Goal: Book appointment/travel/reservation

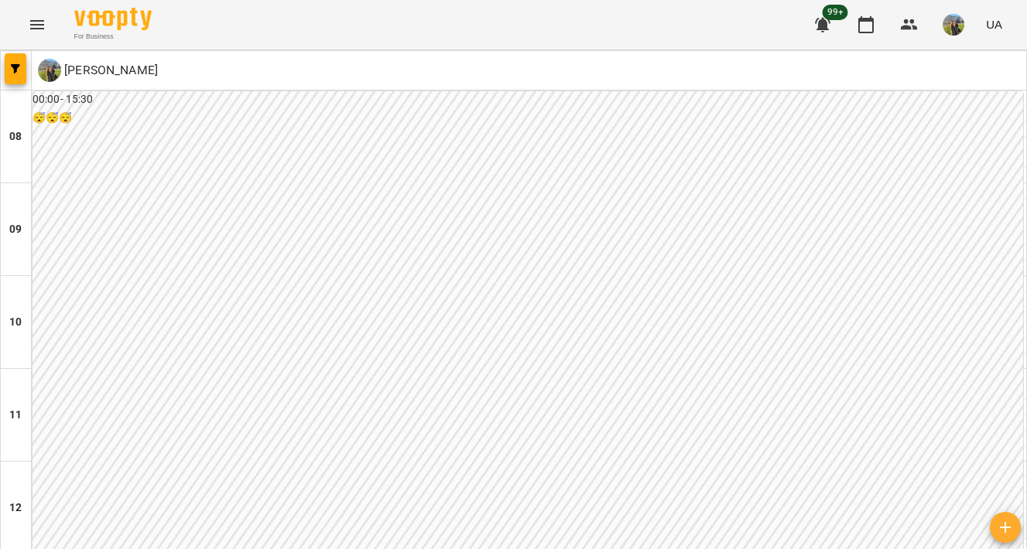
scroll to position [742, 0]
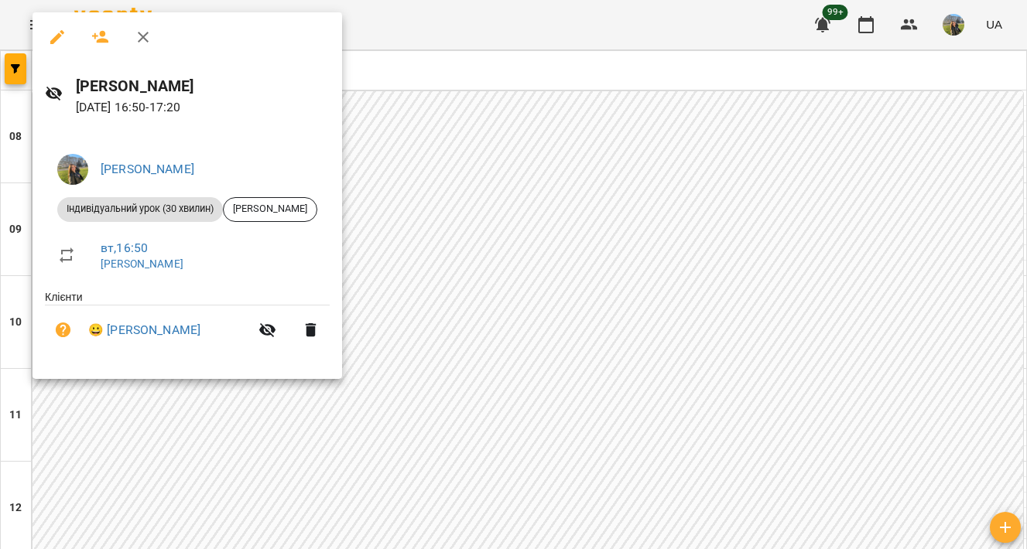
click at [473, 179] on div at bounding box center [513, 274] width 1027 height 549
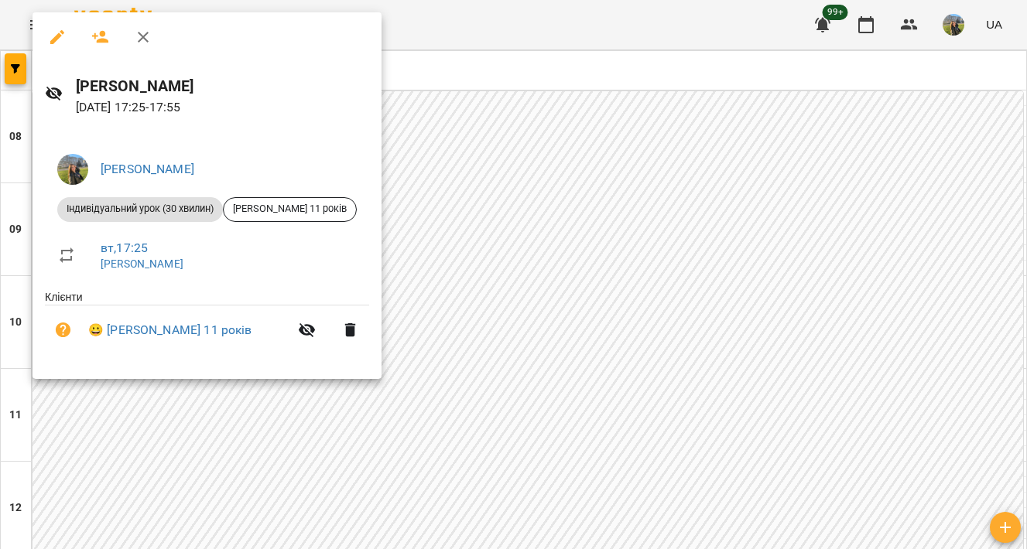
click at [480, 241] on div at bounding box center [513, 274] width 1027 height 549
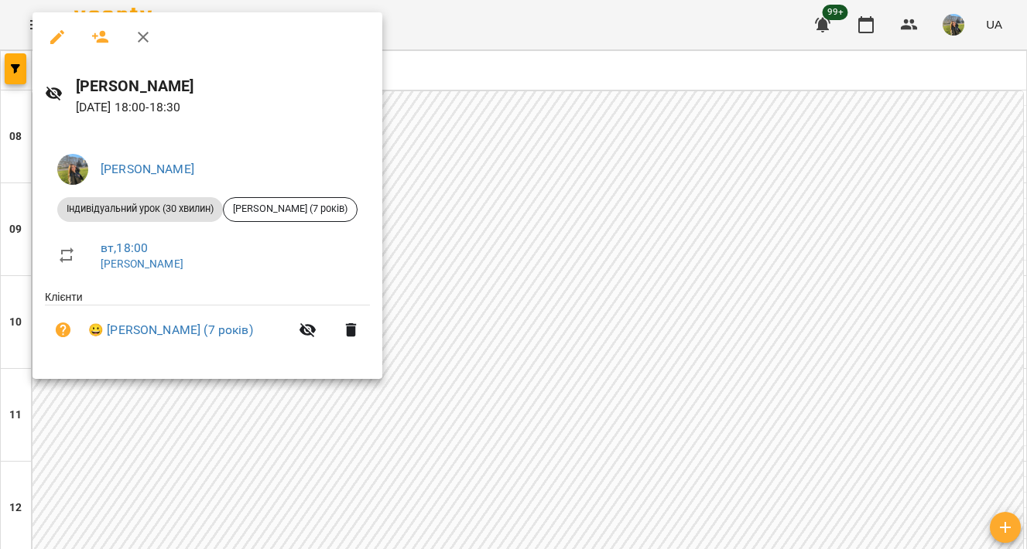
click at [507, 234] on div at bounding box center [513, 274] width 1027 height 549
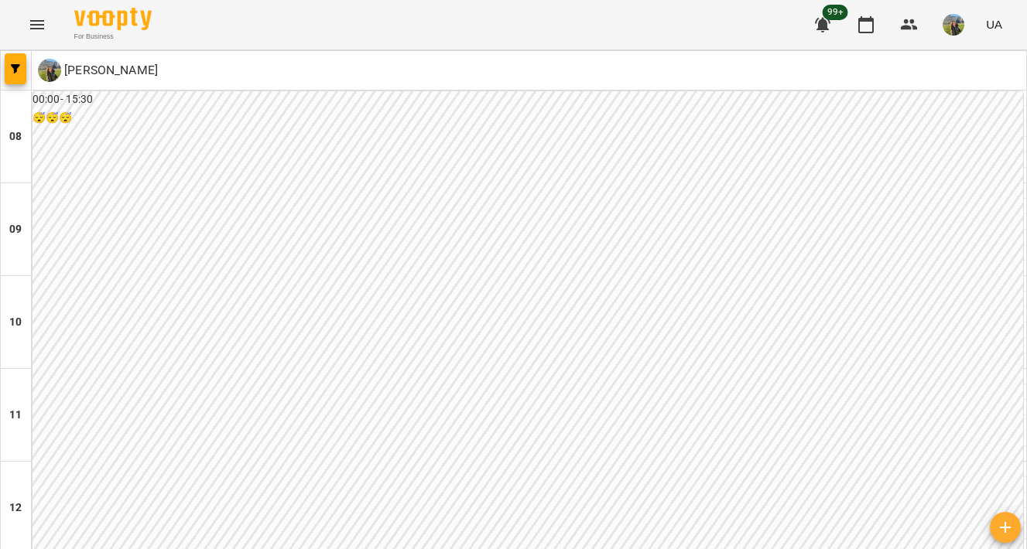
scroll to position [838, 0]
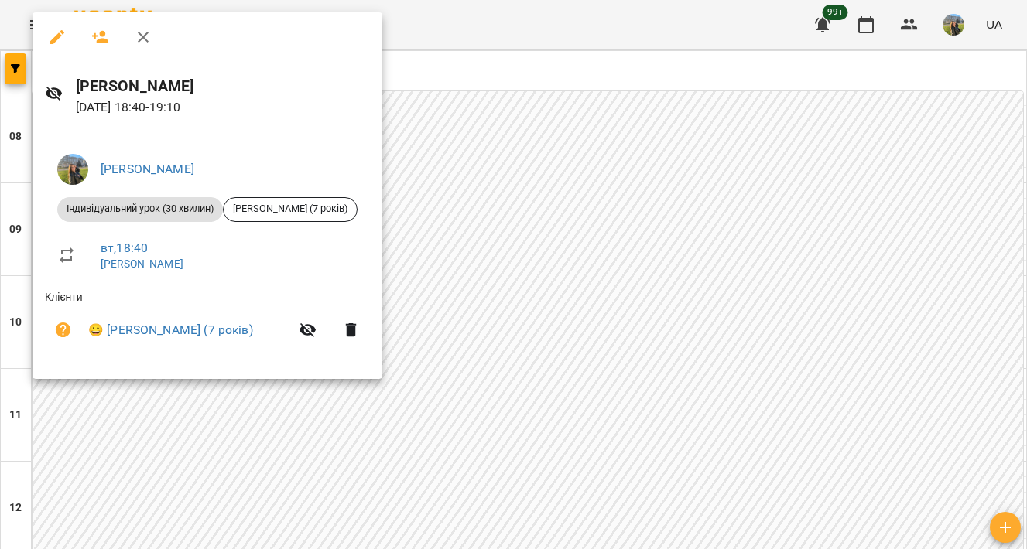
click at [495, 303] on div at bounding box center [513, 274] width 1027 height 549
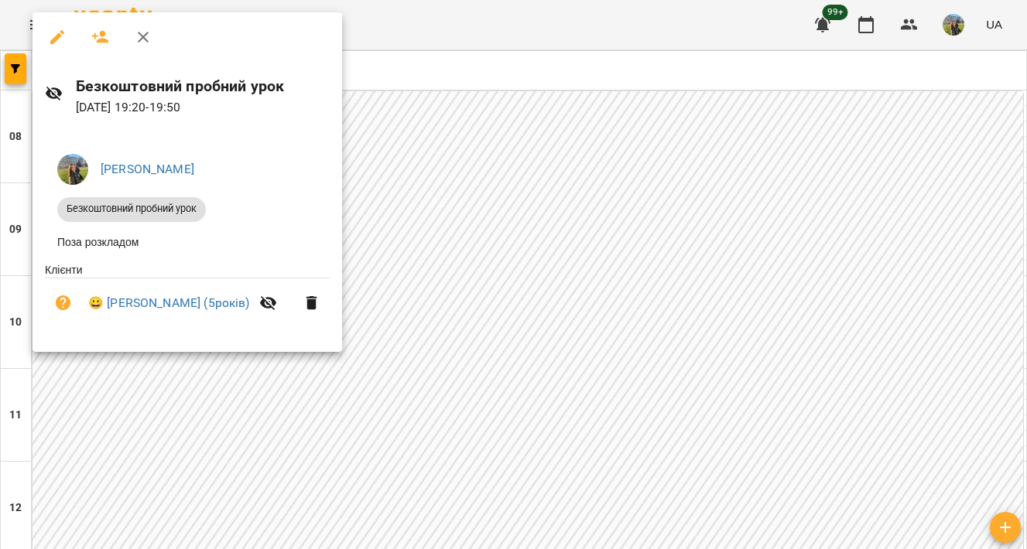
click at [524, 306] on div at bounding box center [513, 274] width 1027 height 549
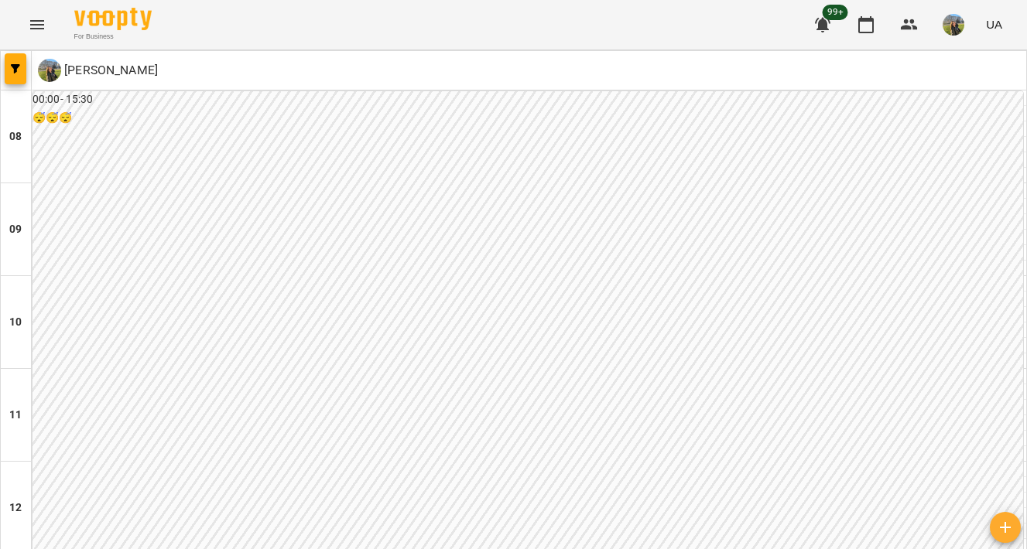
scroll to position [850, 0]
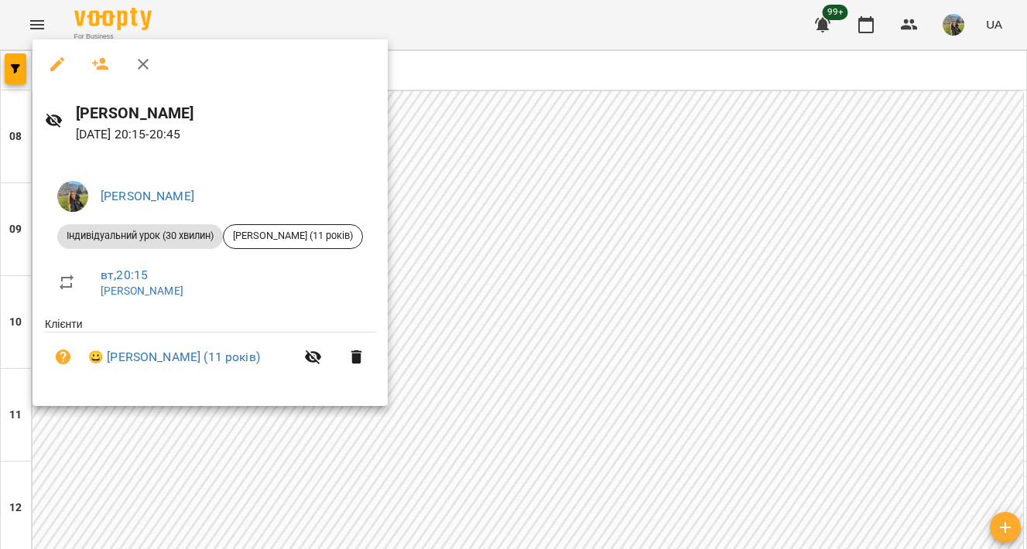
click at [552, 241] on div at bounding box center [513, 274] width 1027 height 549
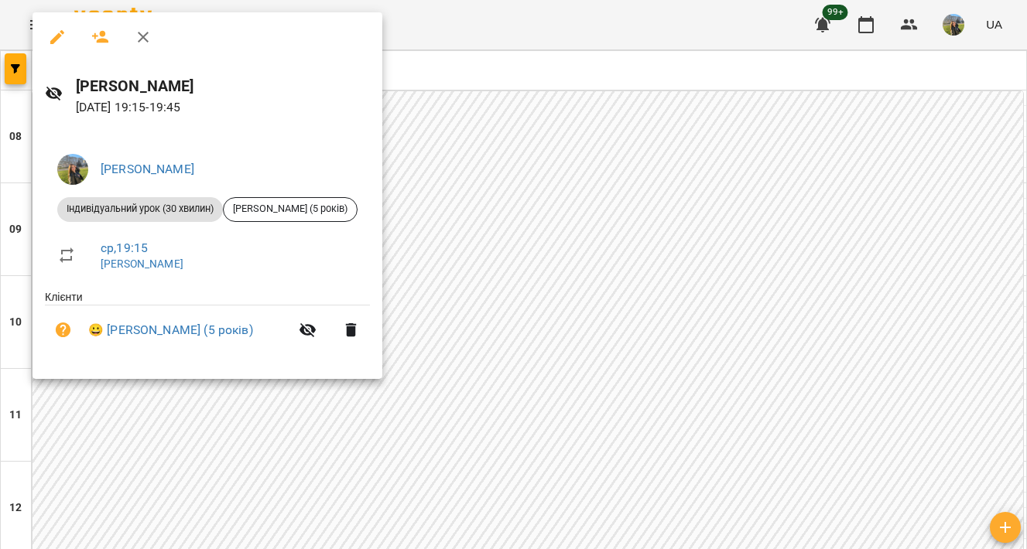
click at [545, 180] on div at bounding box center [513, 274] width 1027 height 549
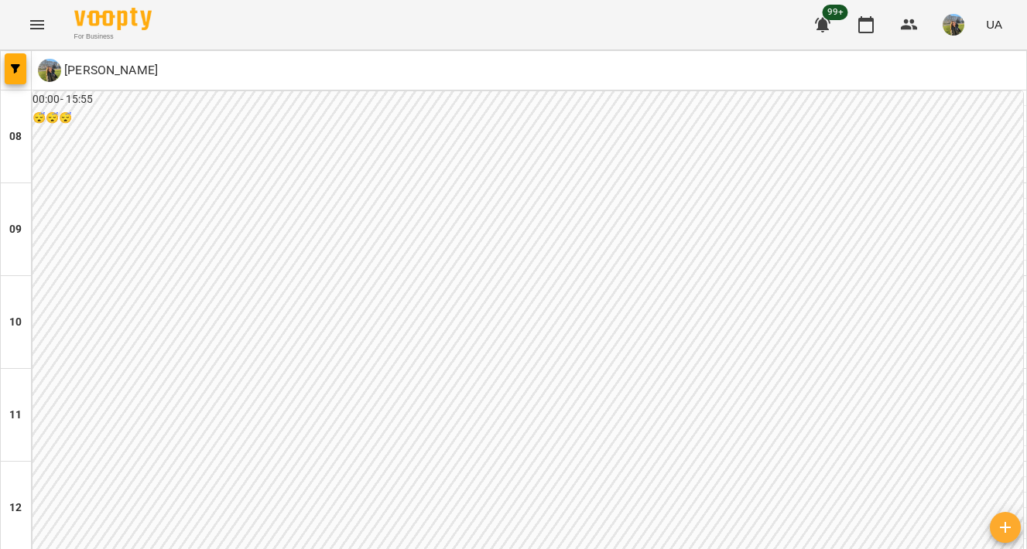
scroll to position [651, 0]
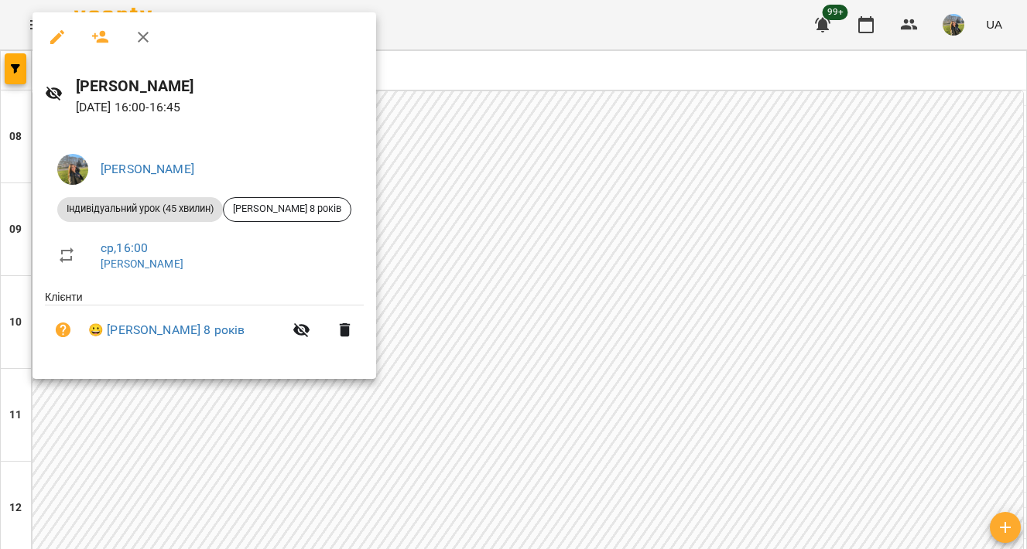
click at [570, 121] on div at bounding box center [513, 274] width 1027 height 549
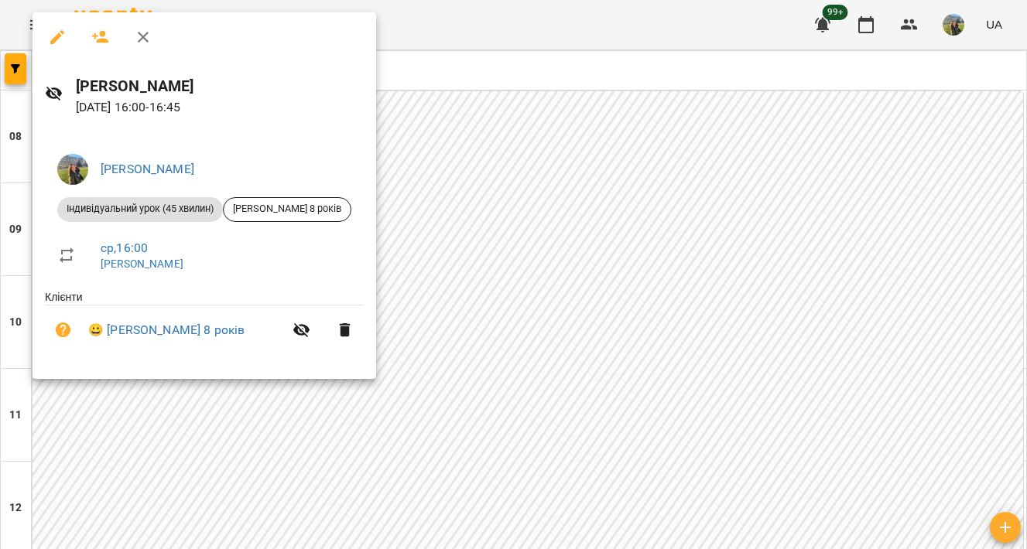
click at [446, 200] on div at bounding box center [513, 274] width 1027 height 549
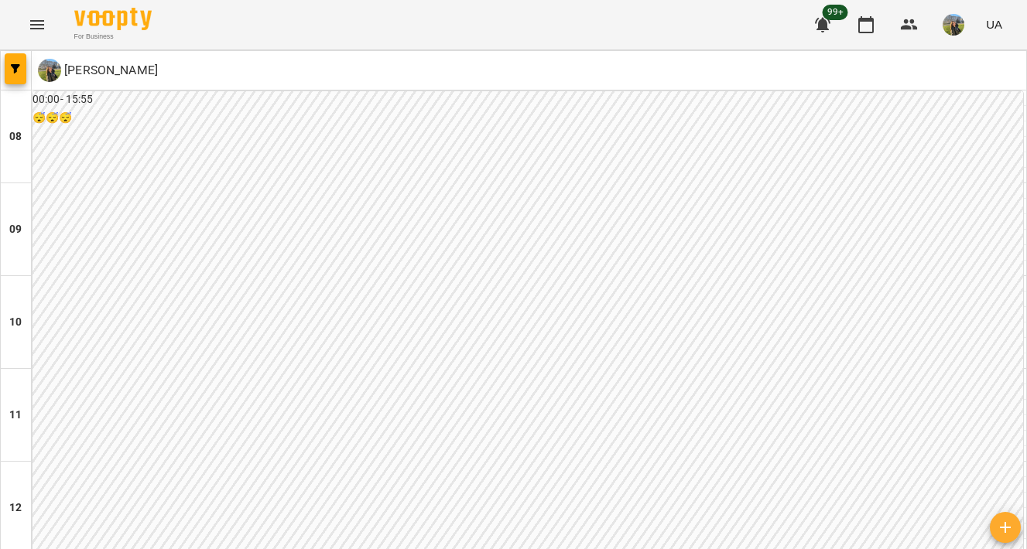
scroll to position [795, 0]
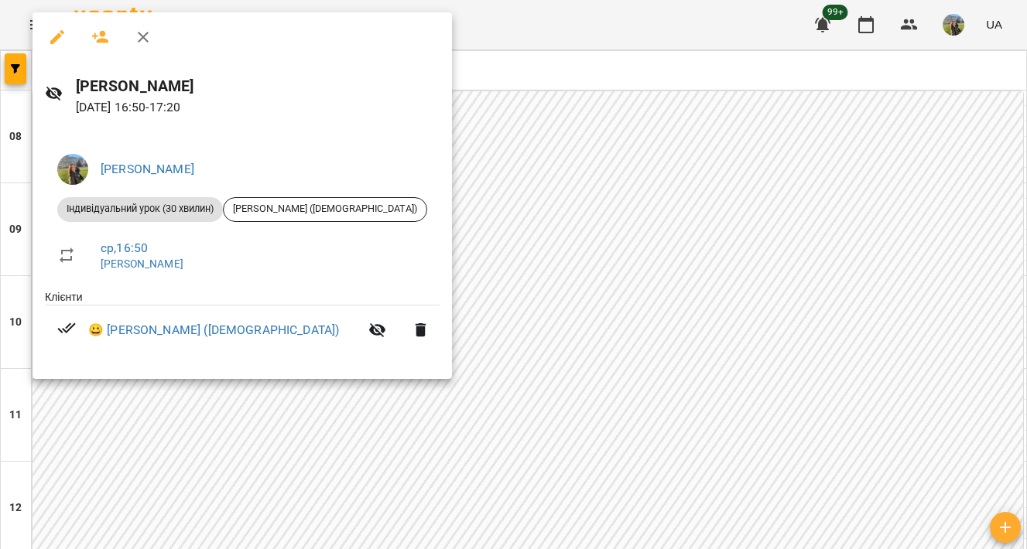
click at [415, 512] on div at bounding box center [513, 274] width 1027 height 549
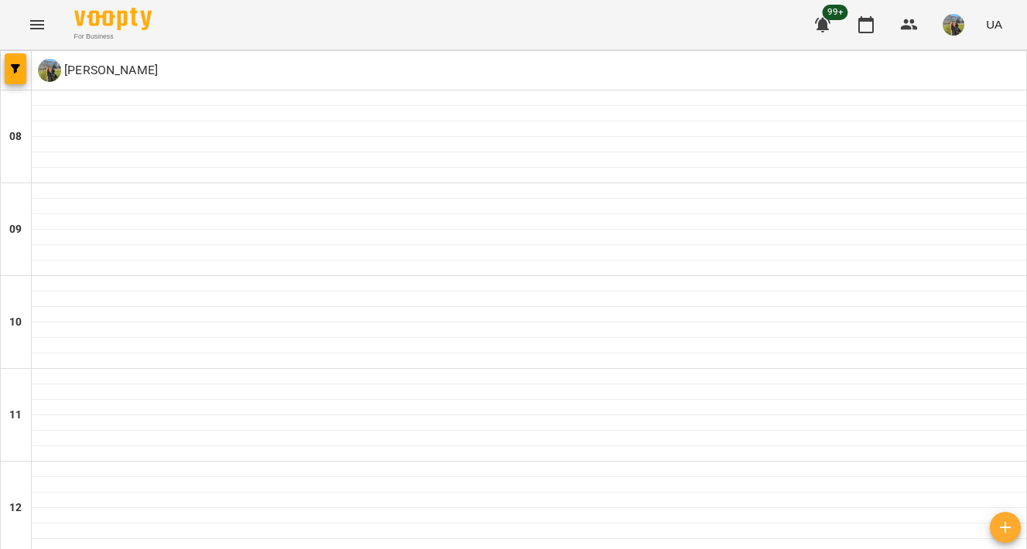
type input "**********"
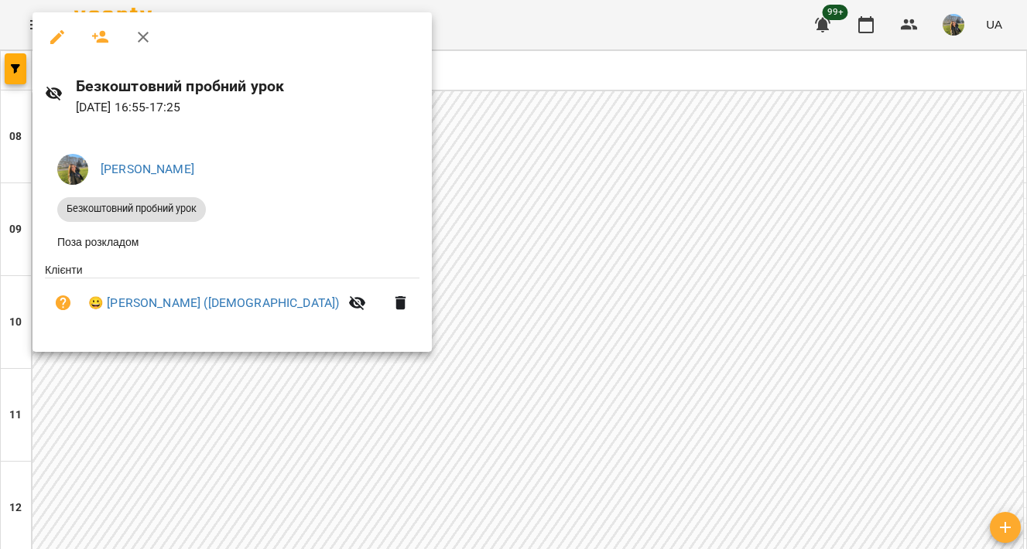
click at [518, 258] on div at bounding box center [513, 274] width 1027 height 549
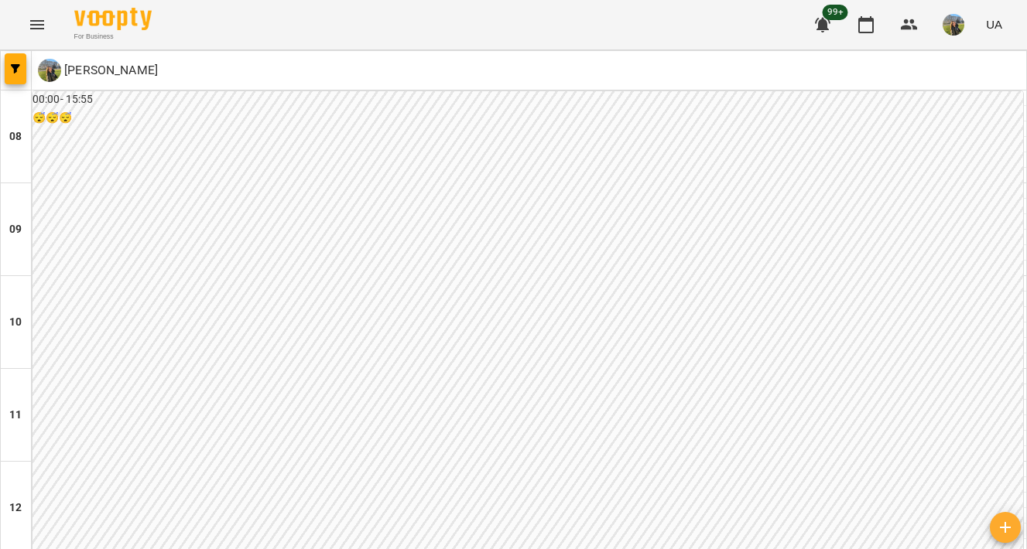
type input "**********"
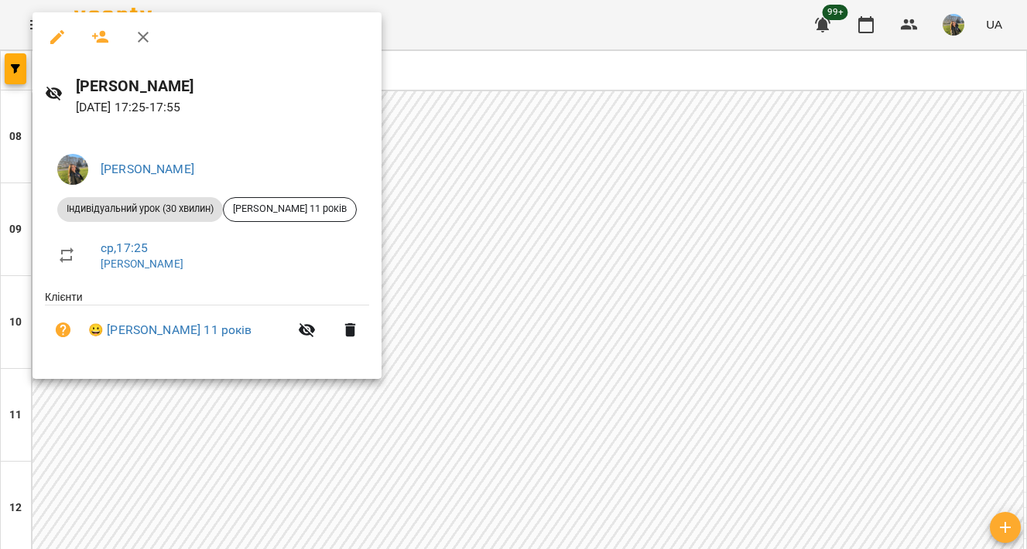
click at [526, 278] on div at bounding box center [513, 274] width 1027 height 549
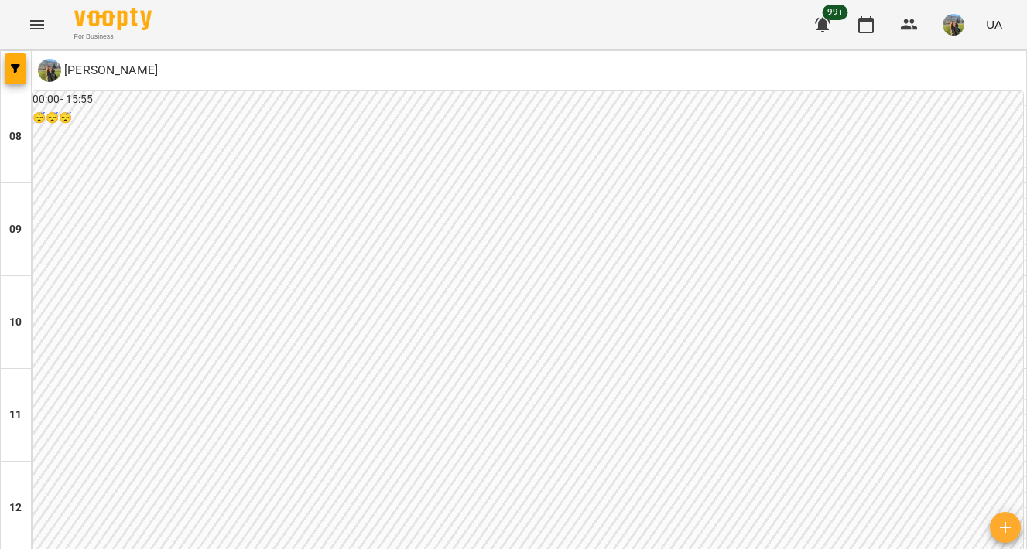
scroll to position [759, 0]
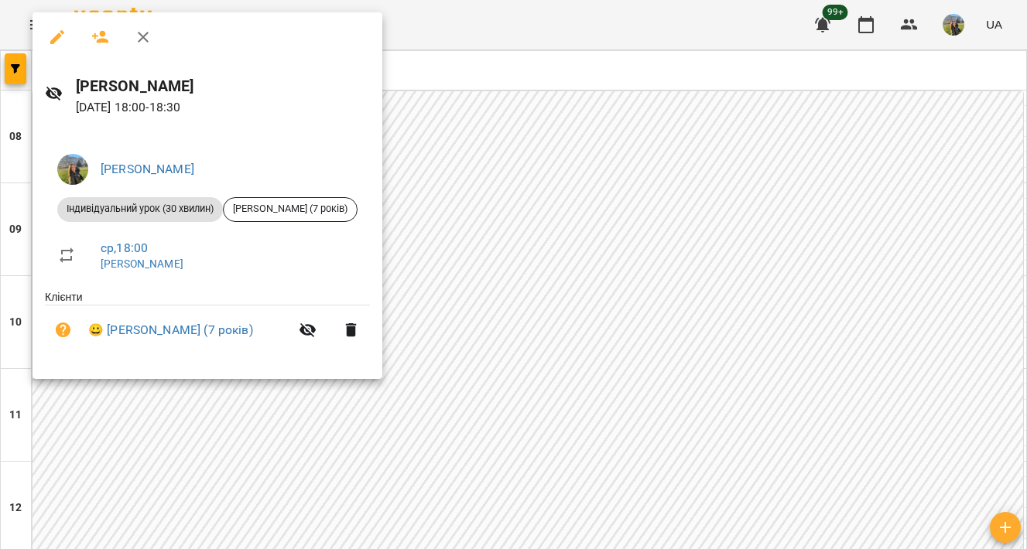
click at [502, 255] on div at bounding box center [513, 274] width 1027 height 549
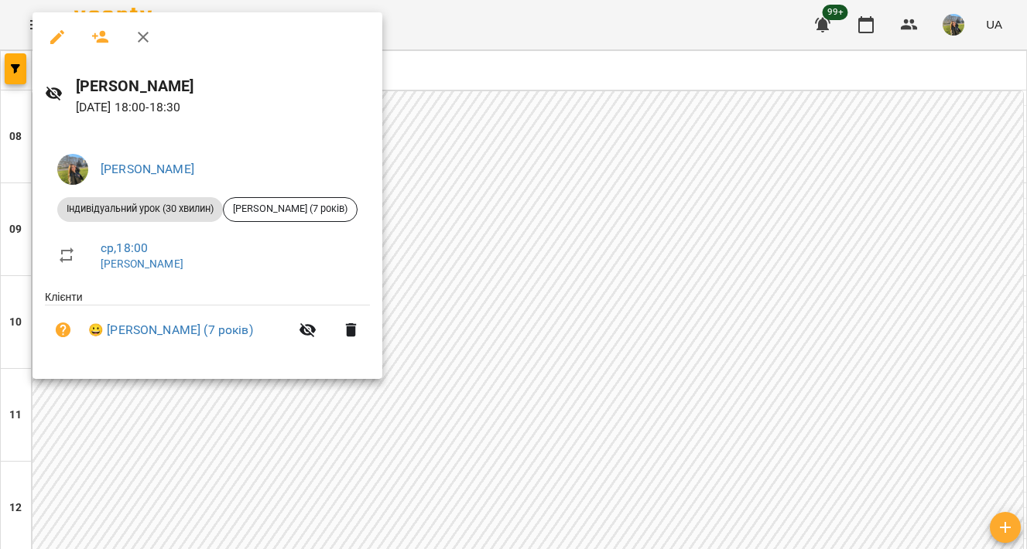
click at [508, 330] on div at bounding box center [513, 274] width 1027 height 549
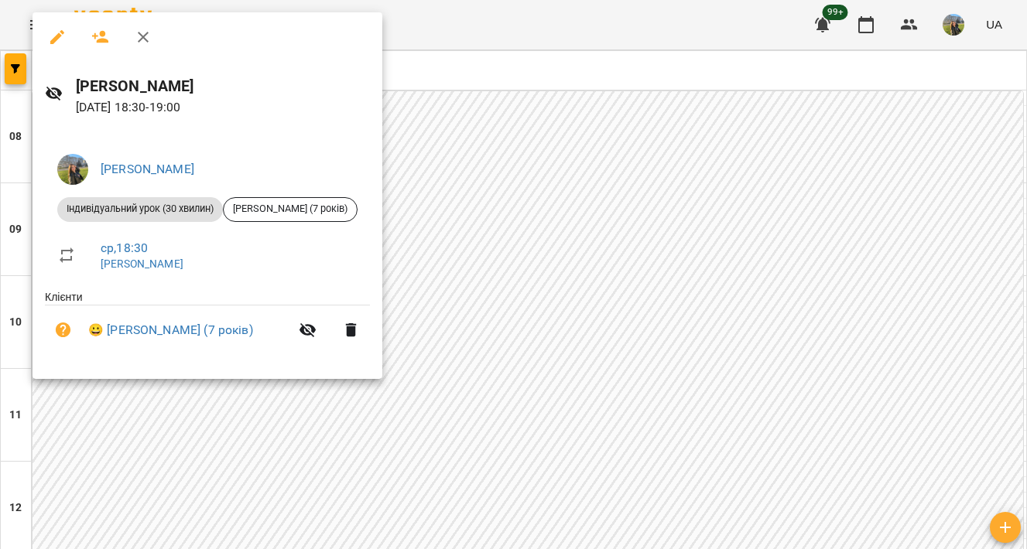
click at [420, 279] on div at bounding box center [513, 274] width 1027 height 549
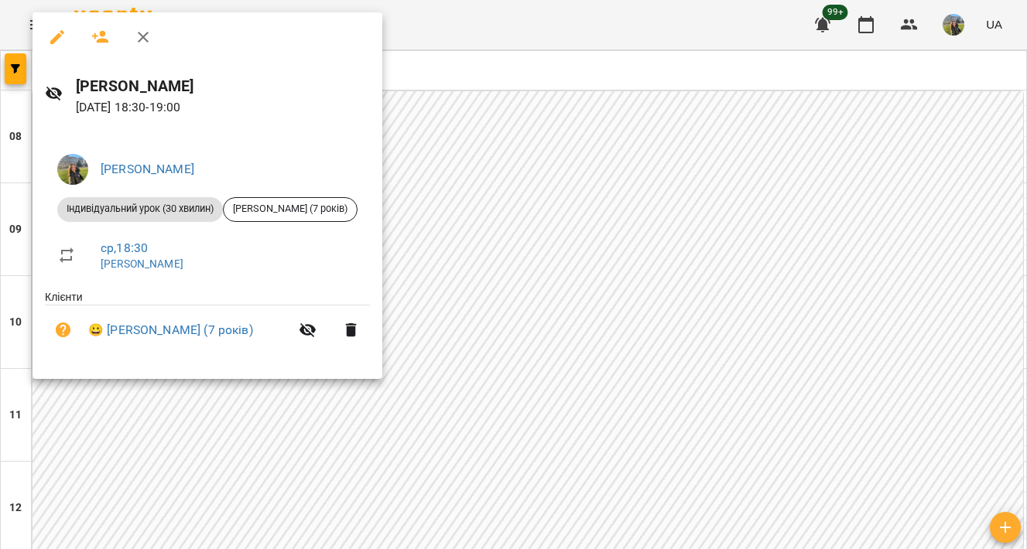
click at [478, 350] on div at bounding box center [513, 274] width 1027 height 549
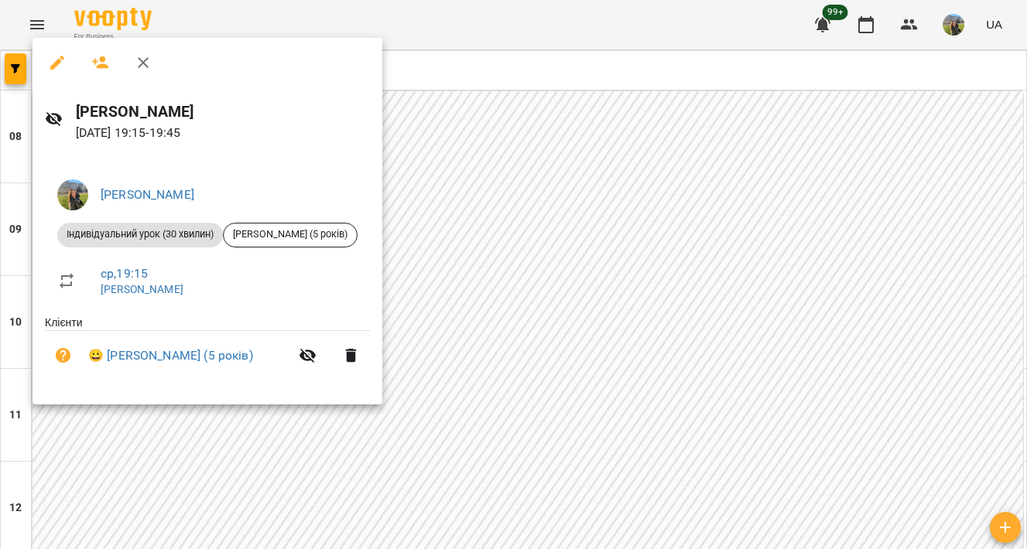
click at [626, 193] on div at bounding box center [513, 274] width 1027 height 549
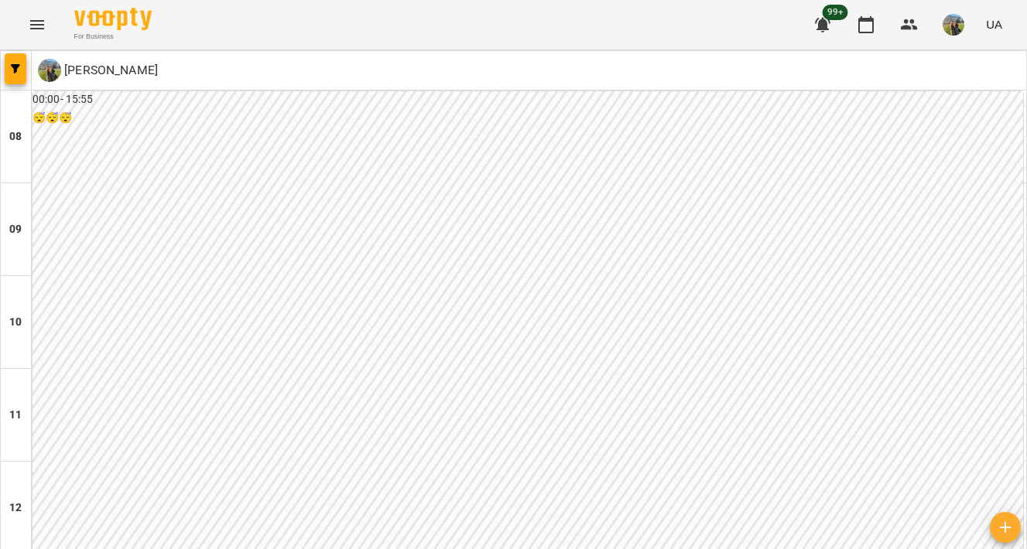
scroll to position [643, 0]
